Goal: Information Seeking & Learning: Check status

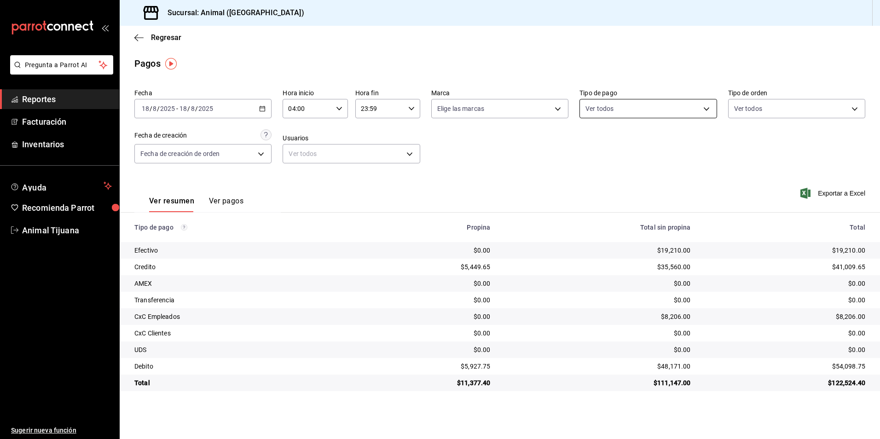
click at [613, 109] on body "Pregunta a Parrot AI Reportes Facturación Inventarios Ayuda Recomienda Parrot A…" at bounding box center [440, 219] width 880 height 439
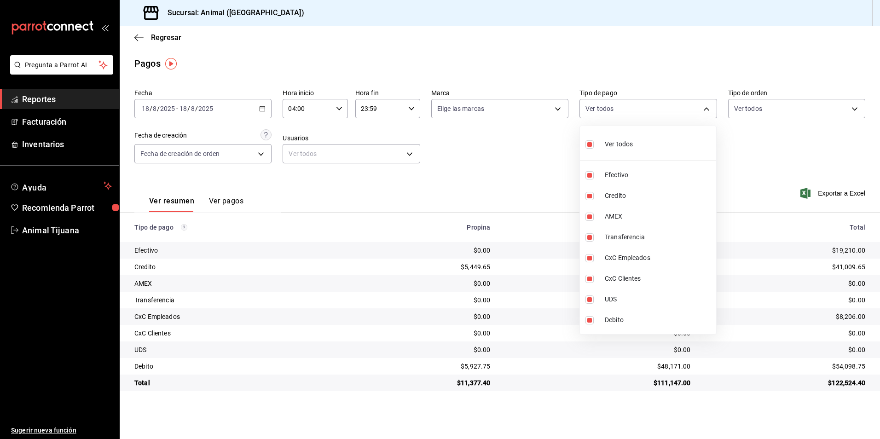
click at [614, 143] on span "Ver todos" at bounding box center [619, 144] width 28 height 10
checkbox input "false"
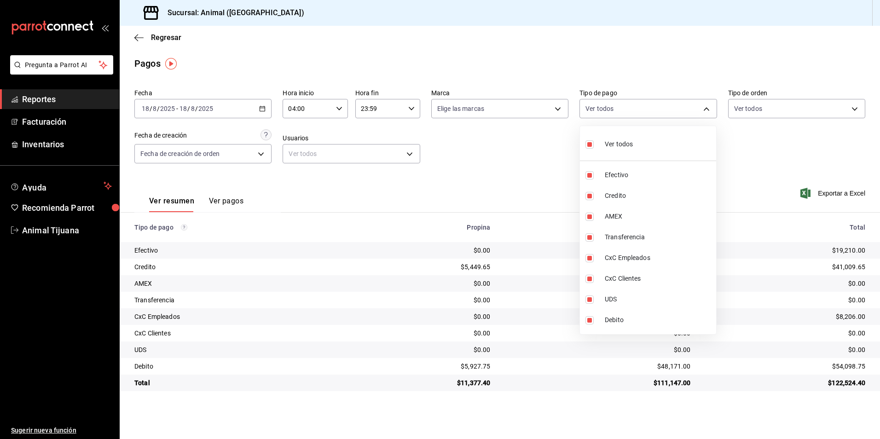
checkbox input "false"
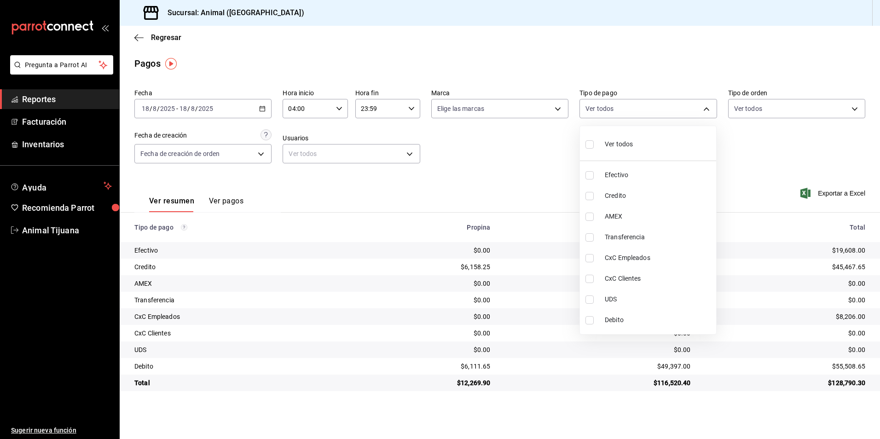
click at [614, 143] on span "Ver todos" at bounding box center [619, 144] width 28 height 10
type input "b84c62b8-b02c-4970-ab2e-e166616419f2,235ce608-f464-428a-9a71-314f665367d1,53567…"
checkbox input "true"
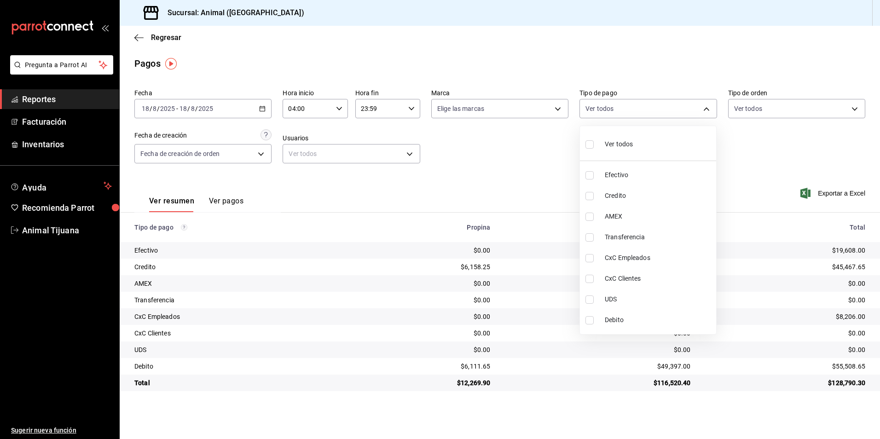
checkbox input "true"
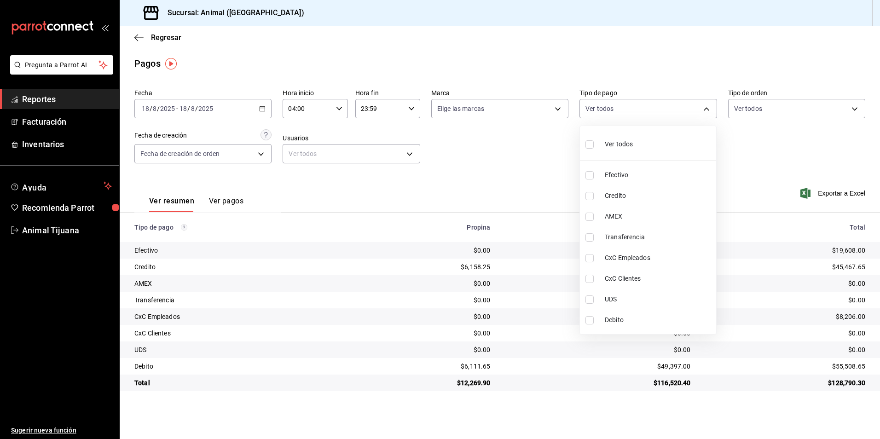
checkbox input "true"
click at [780, 185] on div at bounding box center [440, 219] width 880 height 439
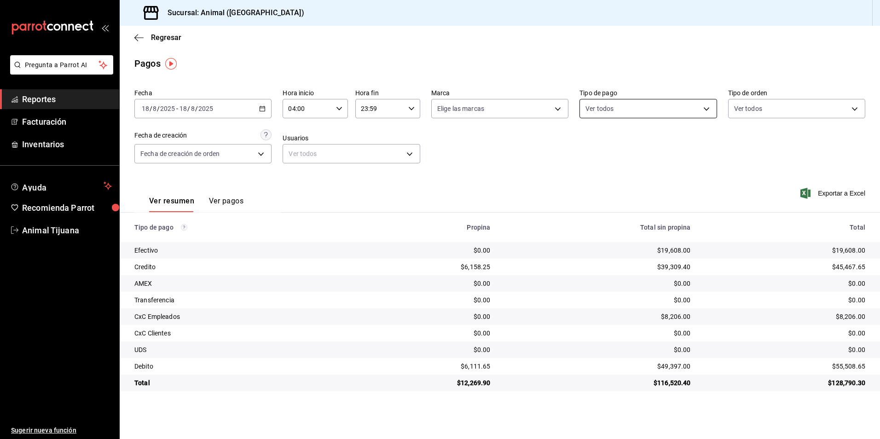
click at [689, 104] on body "Pregunta a Parrot AI Reportes Facturación Inventarios Ayuda Recomienda Parrot A…" at bounding box center [440, 219] width 880 height 439
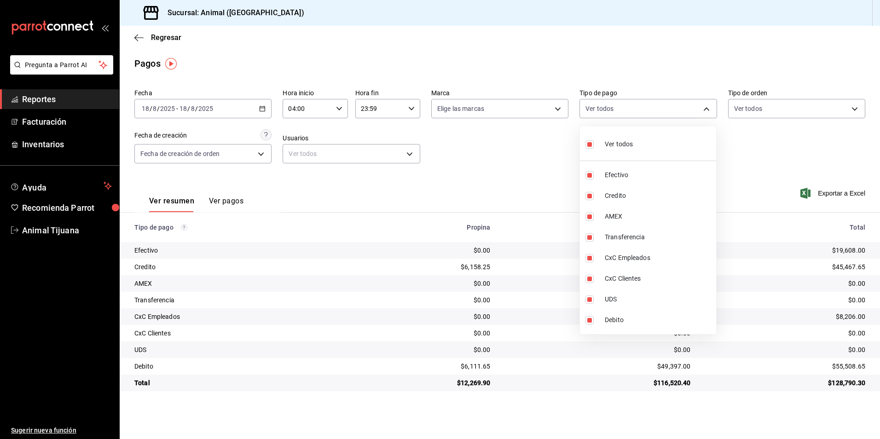
click at [611, 146] on span "Ver todos" at bounding box center [619, 144] width 28 height 10
checkbox input "false"
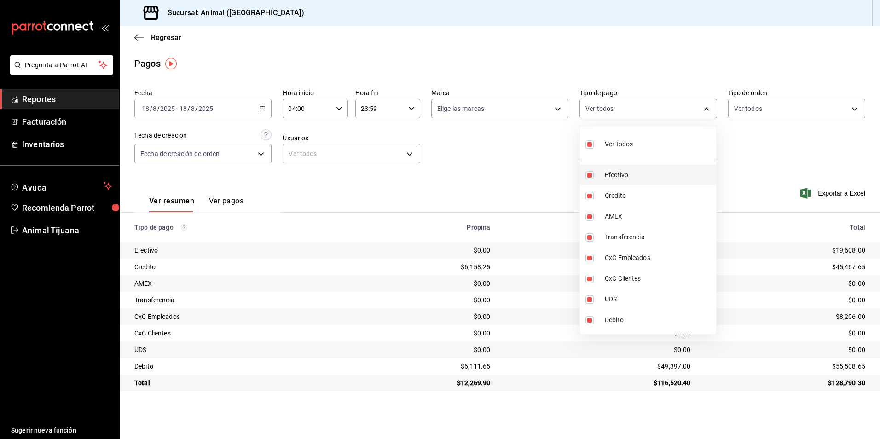
checkbox input "false"
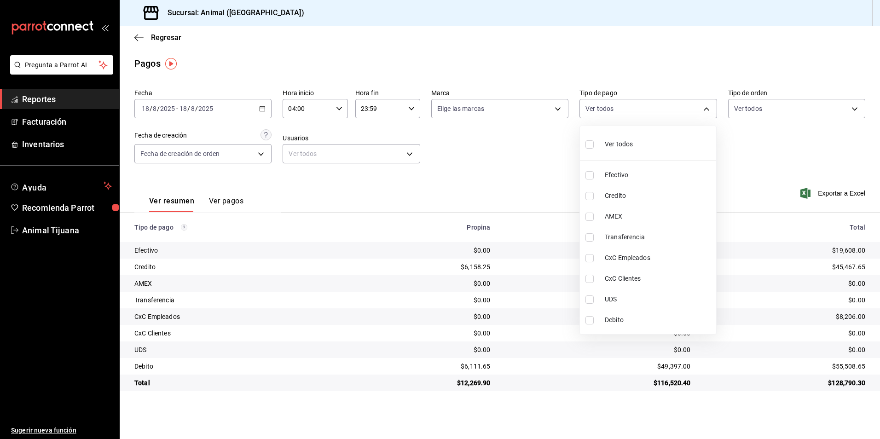
click at [636, 191] on span "Credito" at bounding box center [659, 196] width 108 height 10
type input "235ce608-f464-428a-9a71-314f665367d1"
checkbox input "true"
click at [635, 319] on span "Debito" at bounding box center [659, 320] width 108 height 10
type input "235ce608-f464-428a-9a71-314f665367d1,c7b29183-a811-4137-9cfa-21a61cd2bc4a"
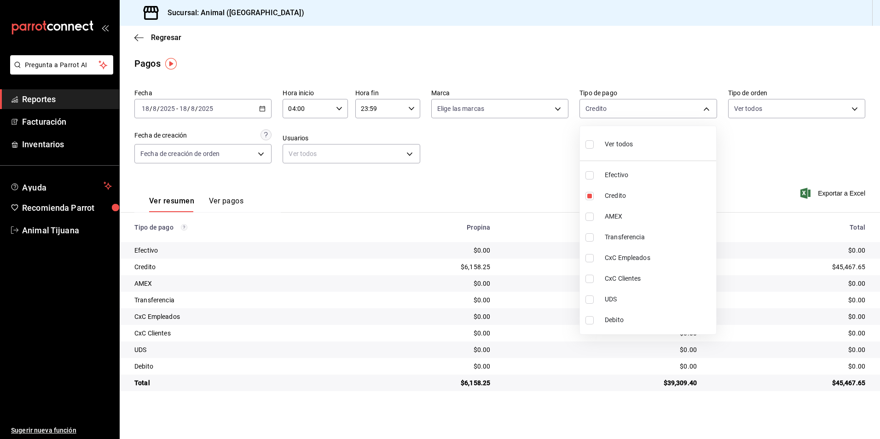
checkbox input "true"
click at [609, 141] on span "Ver todos" at bounding box center [619, 144] width 28 height 10
type input "b84c62b8-b02c-4970-ab2e-e166616419f2,235ce608-f464-428a-9a71-314f665367d1,53567…"
checkbox input "true"
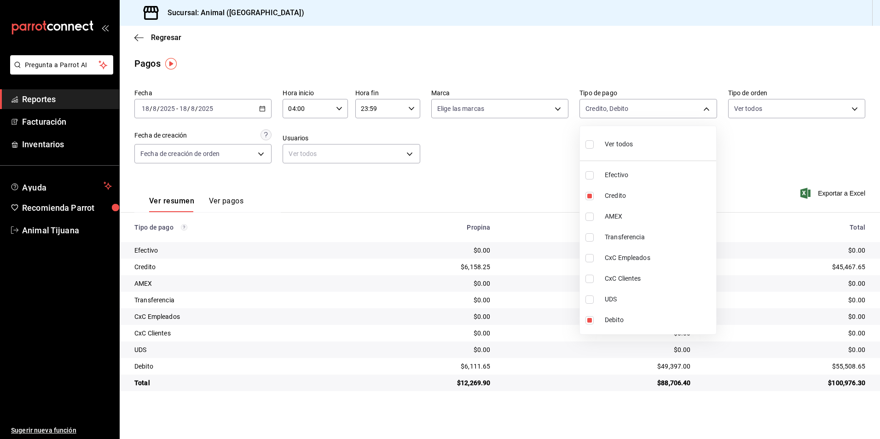
checkbox input "true"
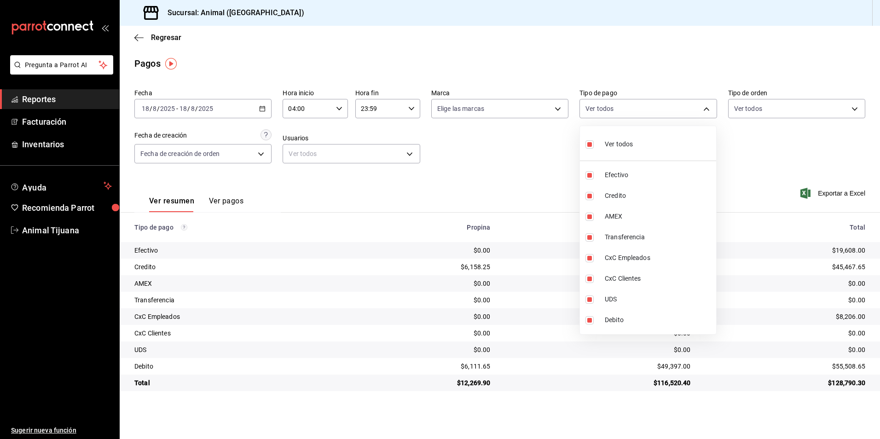
click at [522, 147] on div at bounding box center [440, 219] width 880 height 439
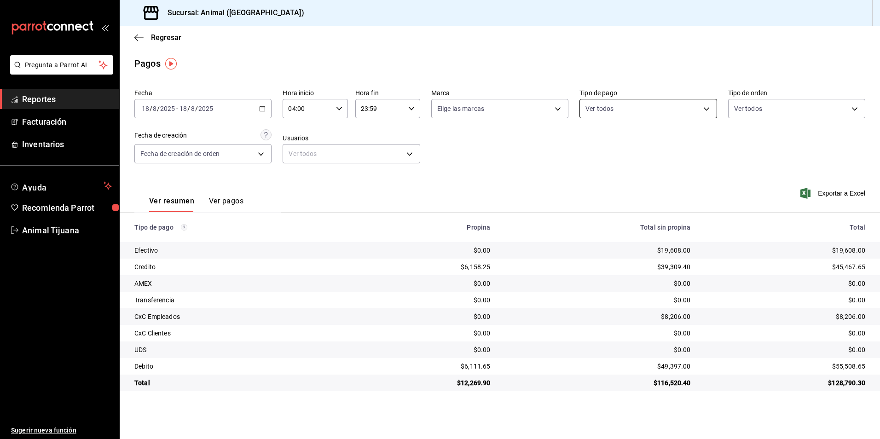
click at [613, 114] on body "Pregunta a Parrot AI Reportes Facturación Inventarios Ayuda Recomienda Parrot A…" at bounding box center [440, 219] width 880 height 439
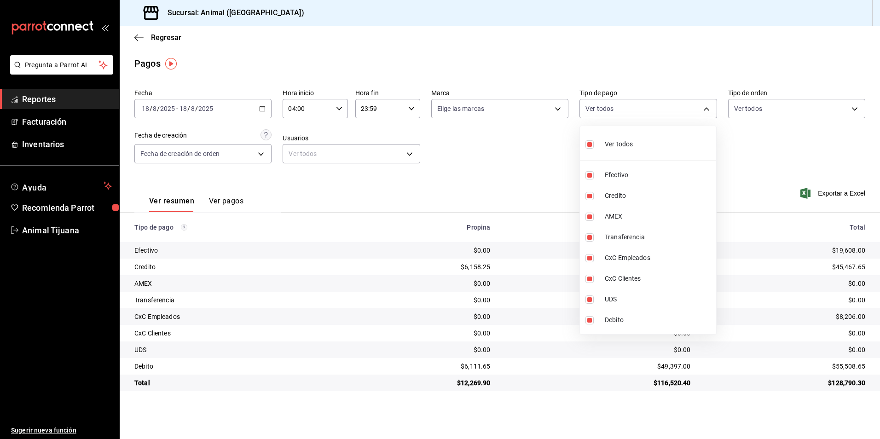
click at [611, 150] on div "Ver todos" at bounding box center [608, 143] width 47 height 20
checkbox input "false"
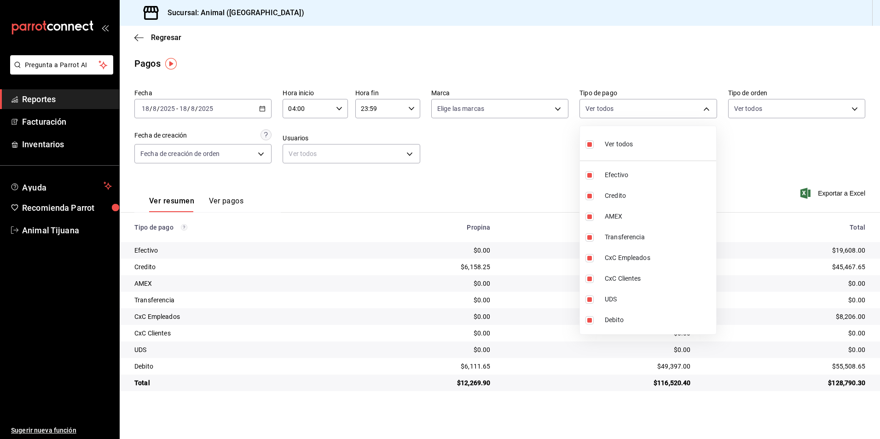
checkbox input "false"
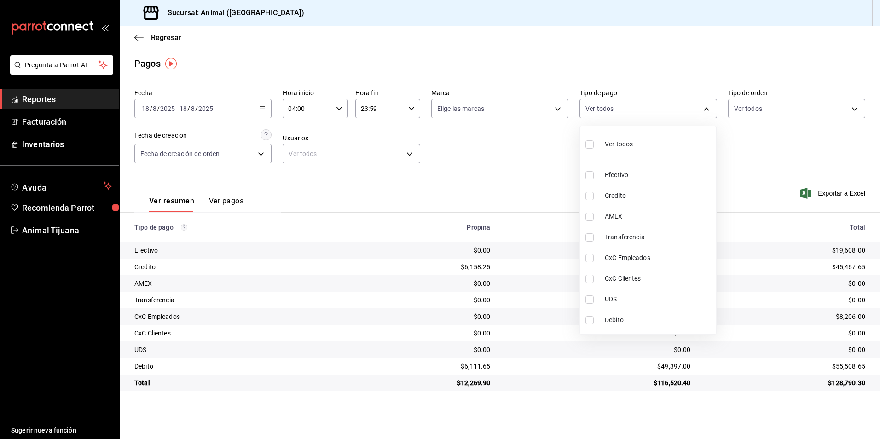
click at [628, 193] on span "Credito" at bounding box center [659, 196] width 108 height 10
type input "235ce608-f464-428a-9a71-314f665367d1"
checkbox input "true"
click at [645, 320] on span "Debito" at bounding box center [659, 320] width 108 height 10
type input "235ce608-f464-428a-9a71-314f665367d1,c7b29183-a811-4137-9cfa-21a61cd2bc4a"
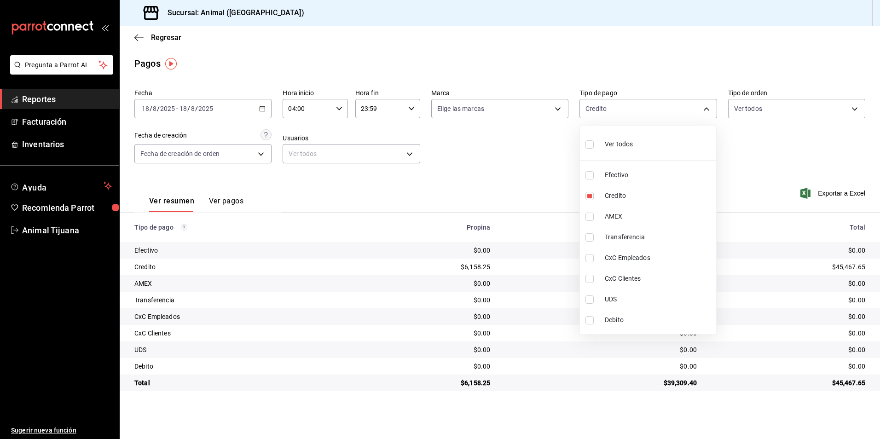
checkbox input "true"
click at [765, 174] on div at bounding box center [440, 219] width 880 height 439
click at [614, 107] on body "Pregunta a Parrot AI Reportes Facturación Inventarios Ayuda Recomienda Parrot A…" at bounding box center [440, 219] width 880 height 439
click at [617, 146] on span "Ver todos" at bounding box center [619, 144] width 28 height 10
type input "b84c62b8-b02c-4970-ab2e-e166616419f2,235ce608-f464-428a-9a71-314f665367d1,53567…"
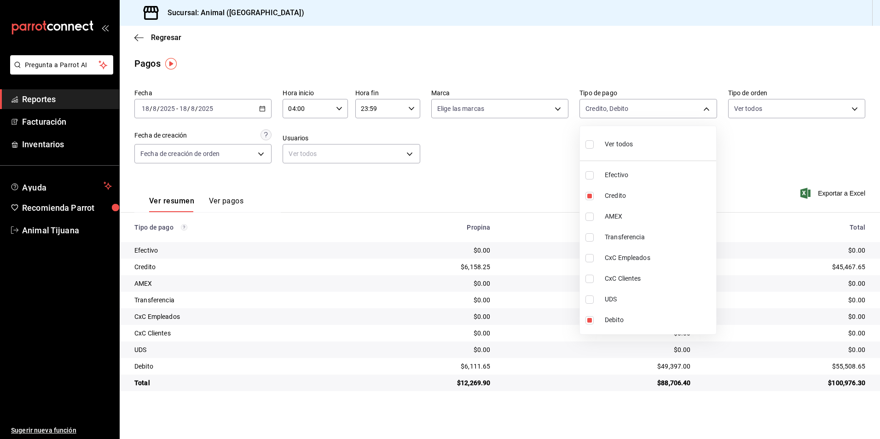
checkbox input "true"
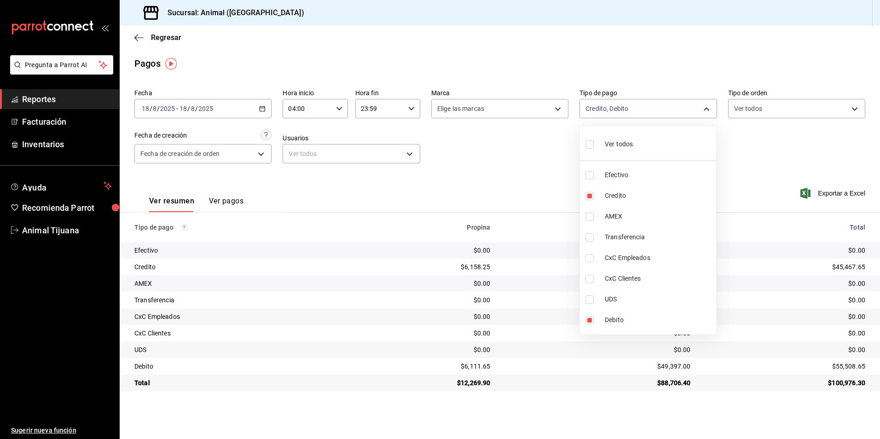
checkbox input "true"
click at [618, 426] on div at bounding box center [440, 219] width 880 height 439
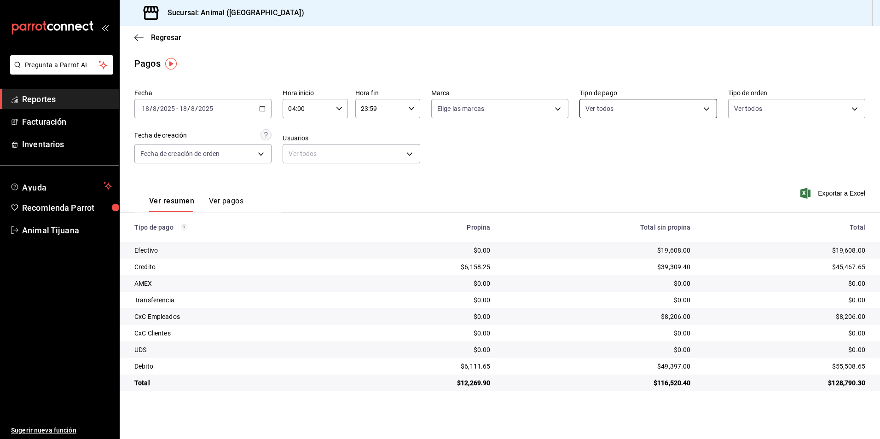
click at [630, 113] on body "Pregunta a Parrot AI Reportes Facturación Inventarios Ayuda Recomienda Parrot A…" at bounding box center [440, 219] width 880 height 439
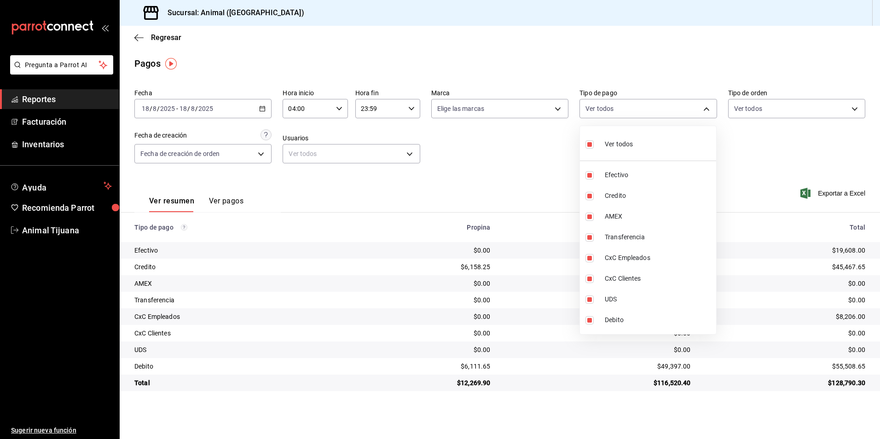
click at [744, 327] on div at bounding box center [440, 219] width 880 height 439
click at [642, 115] on body "Pregunta a Parrot AI Reportes Facturación Inventarios Ayuda Recomienda Parrot A…" at bounding box center [440, 219] width 880 height 439
click at [614, 139] on span "Ver todos" at bounding box center [619, 144] width 28 height 10
checkbox input "false"
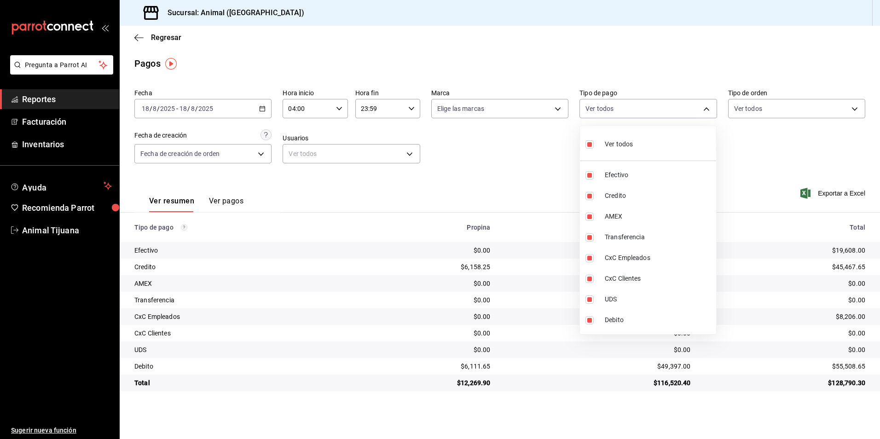
checkbox input "false"
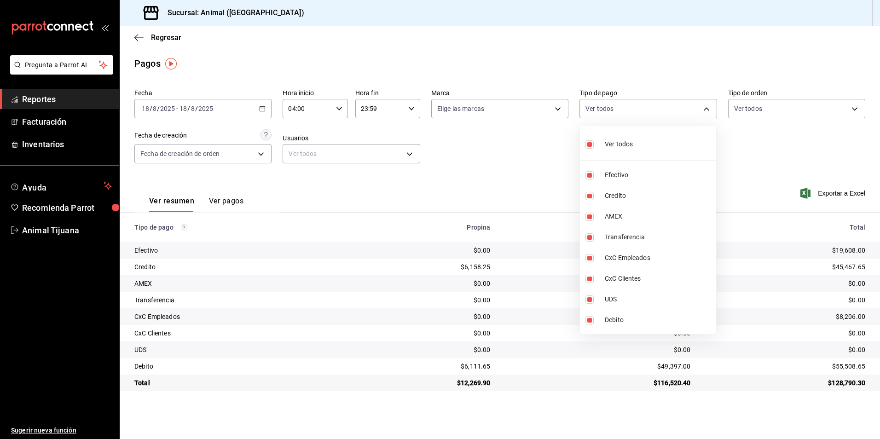
checkbox input "false"
click at [632, 201] on li "Credito" at bounding box center [648, 195] width 136 height 21
type input "235ce608-f464-428a-9a71-314f665367d1"
checkbox input "true"
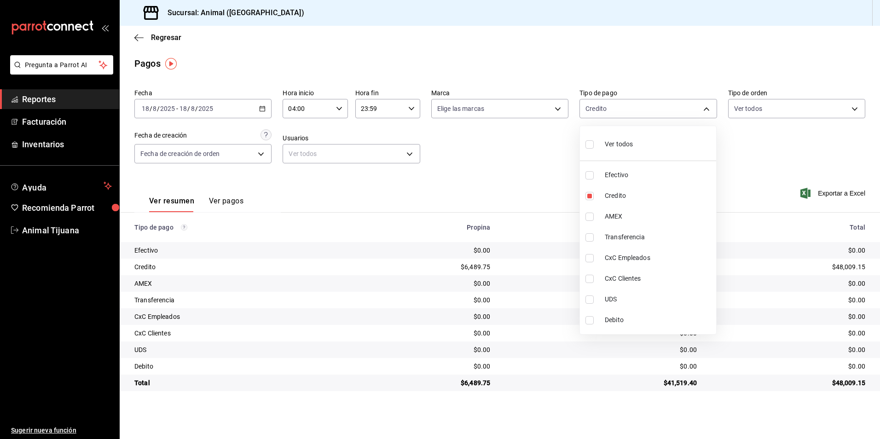
click at [627, 326] on li "Debito" at bounding box center [648, 320] width 136 height 21
type input "235ce608-f464-428a-9a71-314f665367d1,c7b29183-a811-4137-9cfa-21a61cd2bc4a"
checkbox input "true"
click at [714, 393] on div at bounding box center [440, 219] width 880 height 439
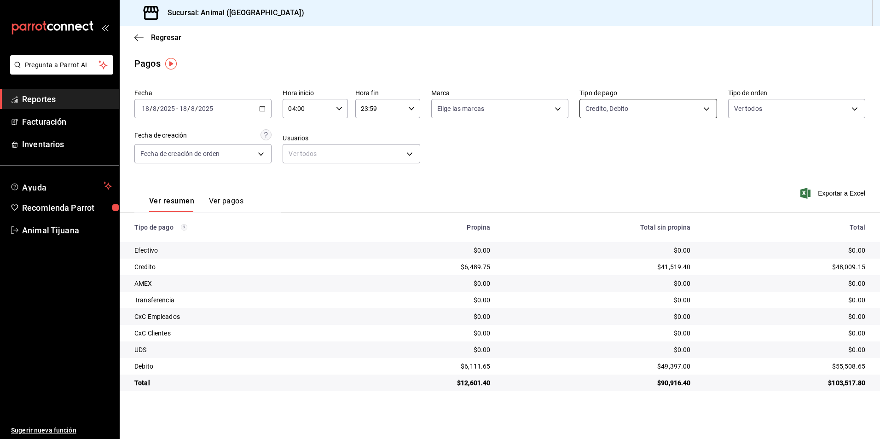
click at [656, 114] on body "Pregunta a Parrot AI Reportes Facturación Inventarios Ayuda Recomienda Parrot A…" at bounding box center [440, 219] width 880 height 439
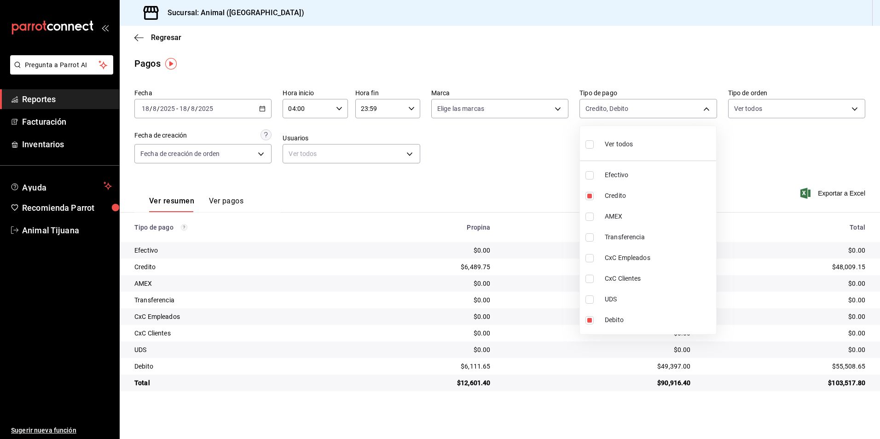
click at [626, 141] on span "Ver todos" at bounding box center [619, 144] width 28 height 10
type input "b84c62b8-b02c-4970-ab2e-e166616419f2,235ce608-f464-428a-9a71-314f665367d1,53567…"
checkbox input "true"
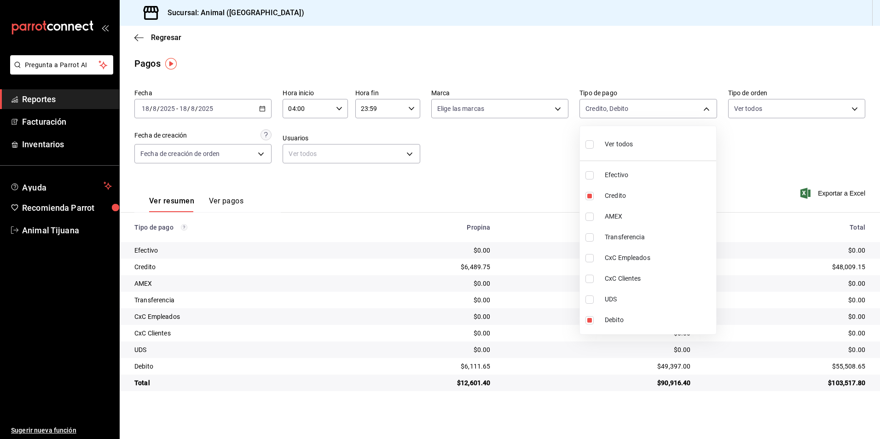
checkbox input "true"
click at [626, 141] on span "Ver todos" at bounding box center [619, 144] width 28 height 10
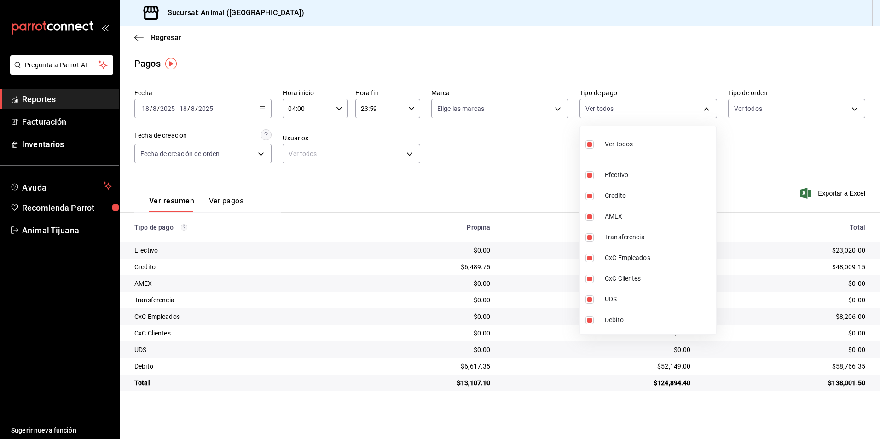
checkbox input "false"
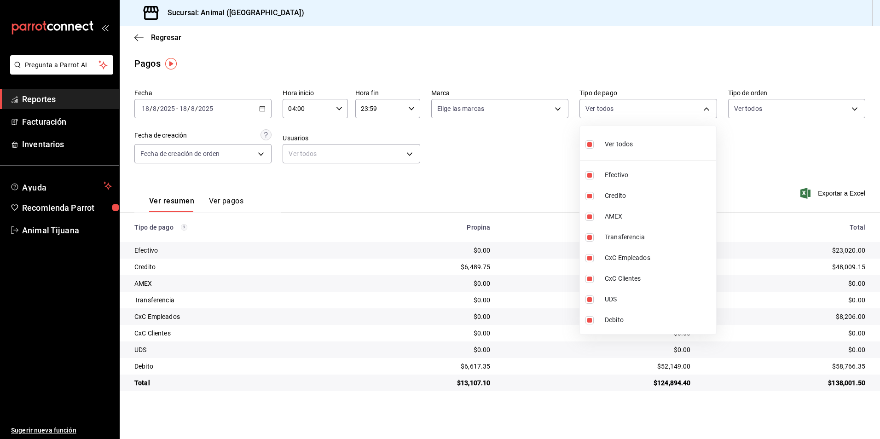
checkbox input "false"
click at [248, 111] on div at bounding box center [440, 219] width 880 height 439
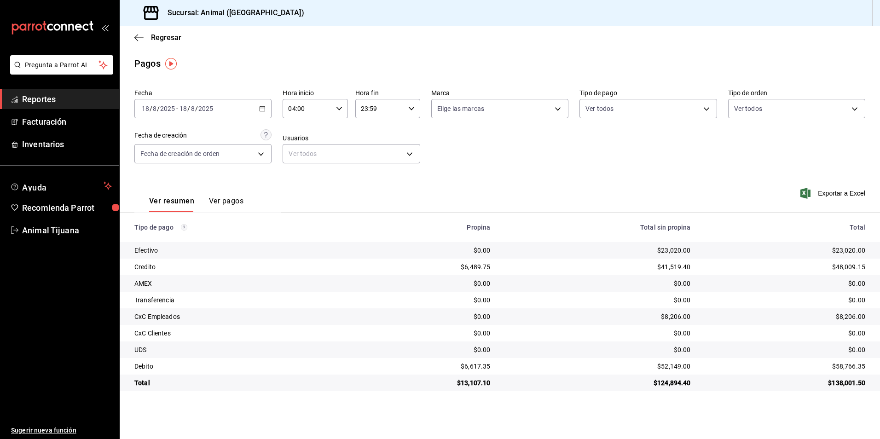
click at [264, 107] on icon "button" at bounding box center [262, 108] width 6 height 6
click at [163, 243] on span "Rango de fechas" at bounding box center [177, 240] width 71 height 10
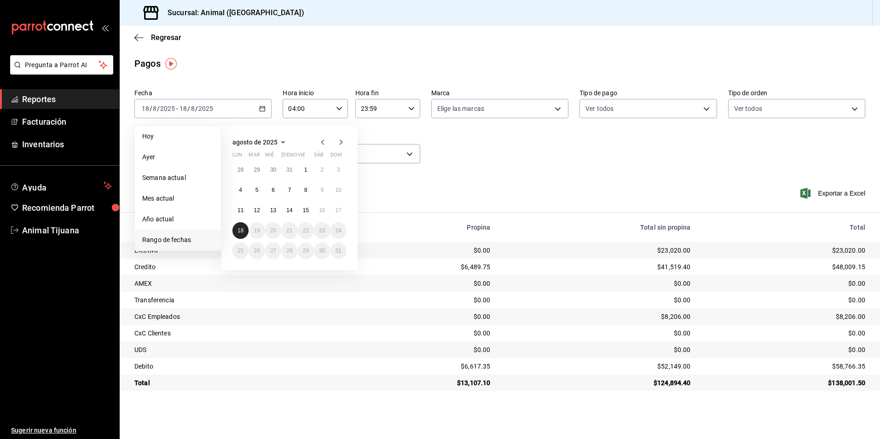
click at [241, 231] on abbr "18" at bounding box center [241, 230] width 6 height 6
click at [474, 209] on div "Ver resumen Ver pagos Exportar a Excel" at bounding box center [500, 198] width 760 height 49
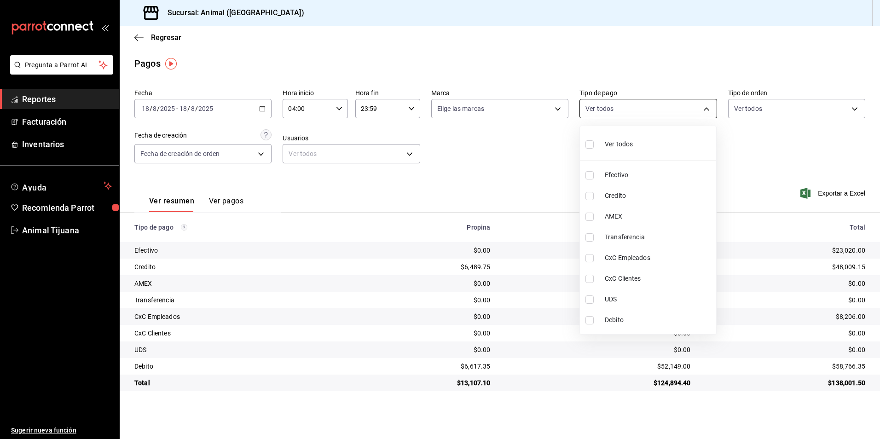
click at [670, 111] on body "Pregunta a Parrot AI Reportes Facturación Inventarios Ayuda Recomienda Parrot A…" at bounding box center [440, 219] width 880 height 439
click at [630, 141] on span "Ver todos" at bounding box center [619, 144] width 28 height 10
type input "b84c62b8-b02c-4970-ab2e-e166616419f2,235ce608-f464-428a-9a71-314f665367d1,53567…"
checkbox input "true"
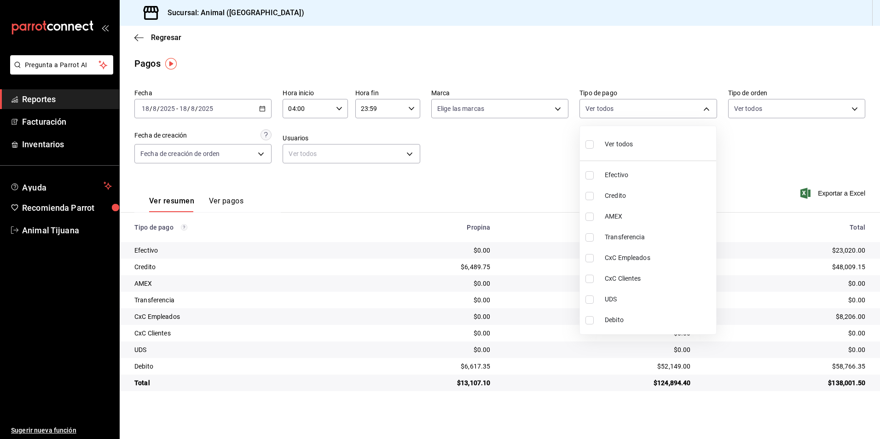
checkbox input "true"
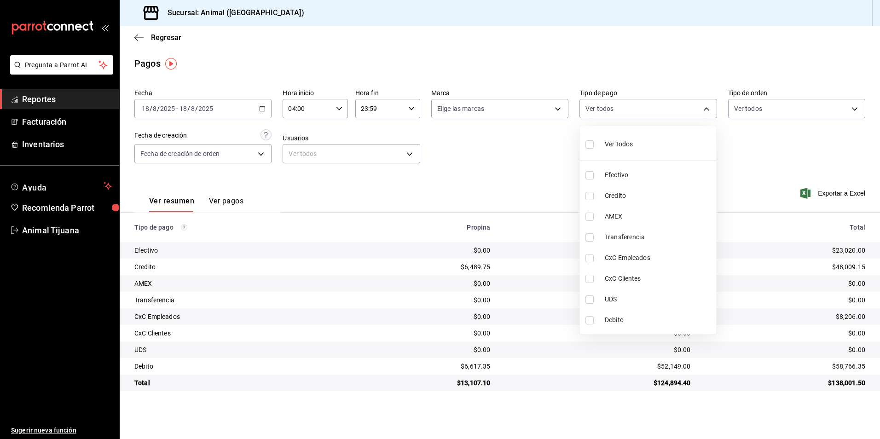
checkbox input "true"
click at [630, 141] on span "Ver todos" at bounding box center [619, 144] width 28 height 10
checkbox input "false"
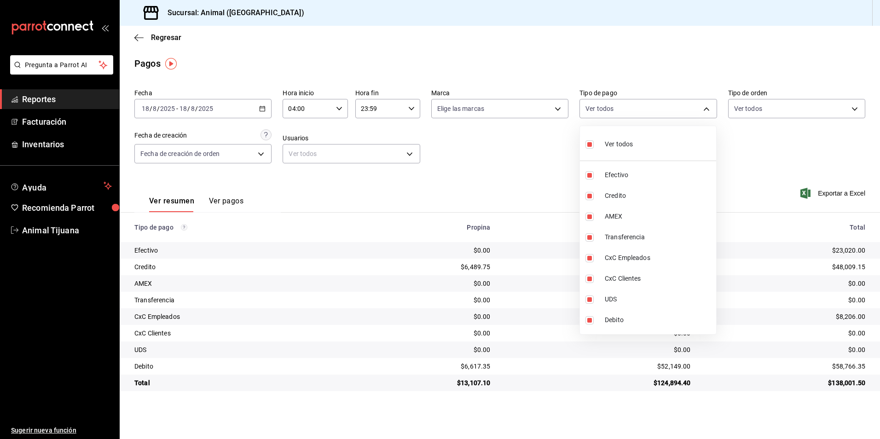
checkbox input "false"
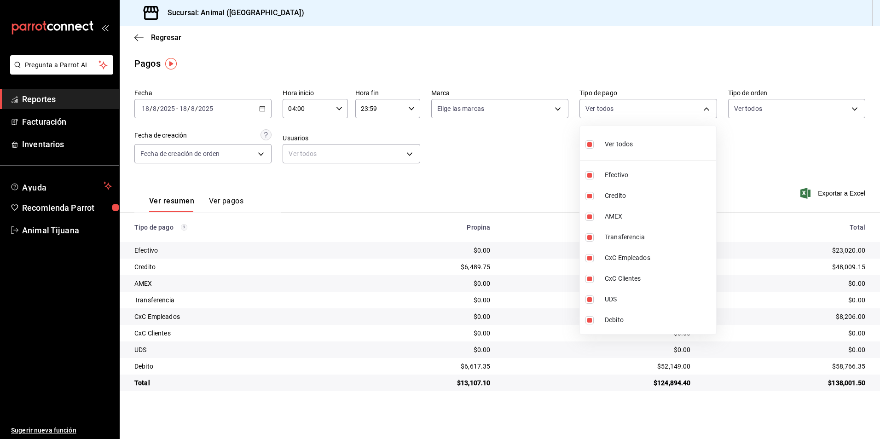
checkbox input "false"
click at [786, 156] on div at bounding box center [440, 219] width 880 height 439
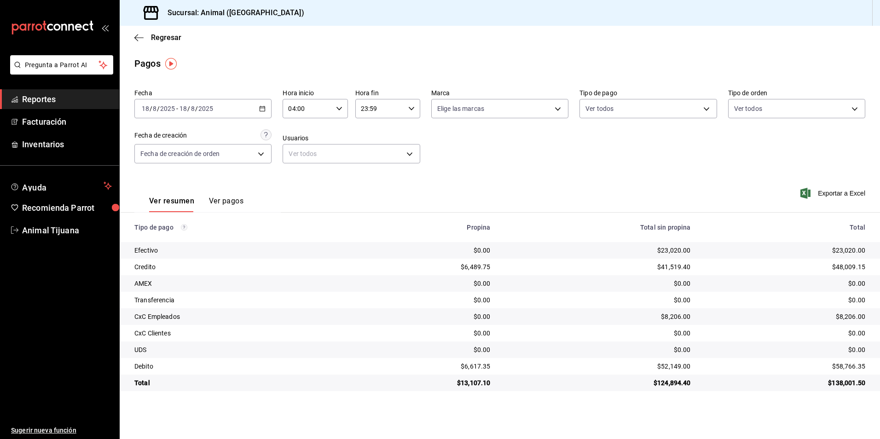
click at [46, 93] on span "Reportes" at bounding box center [67, 99] width 90 height 12
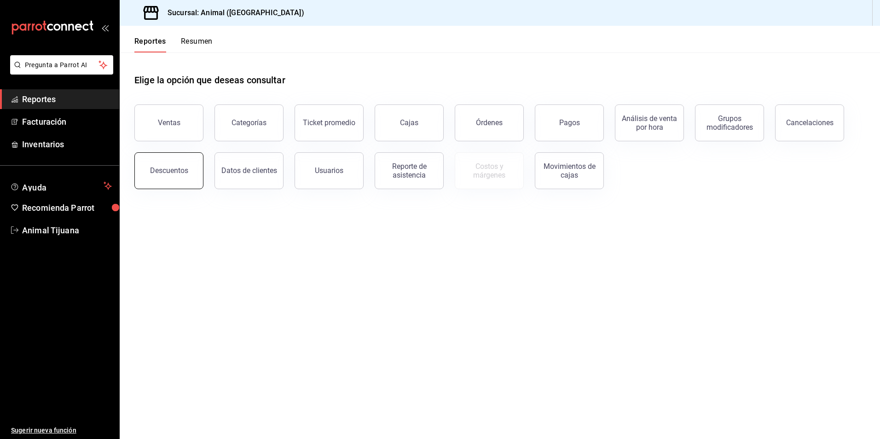
click at [157, 181] on button "Descuentos" at bounding box center [168, 170] width 69 height 37
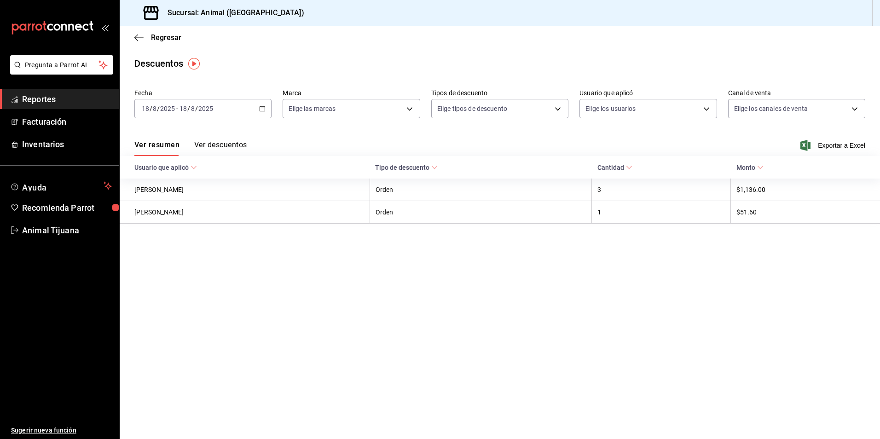
click at [228, 144] on button "Ver descuentos" at bounding box center [220, 148] width 52 height 16
